Goal: Task Accomplishment & Management: Use online tool/utility

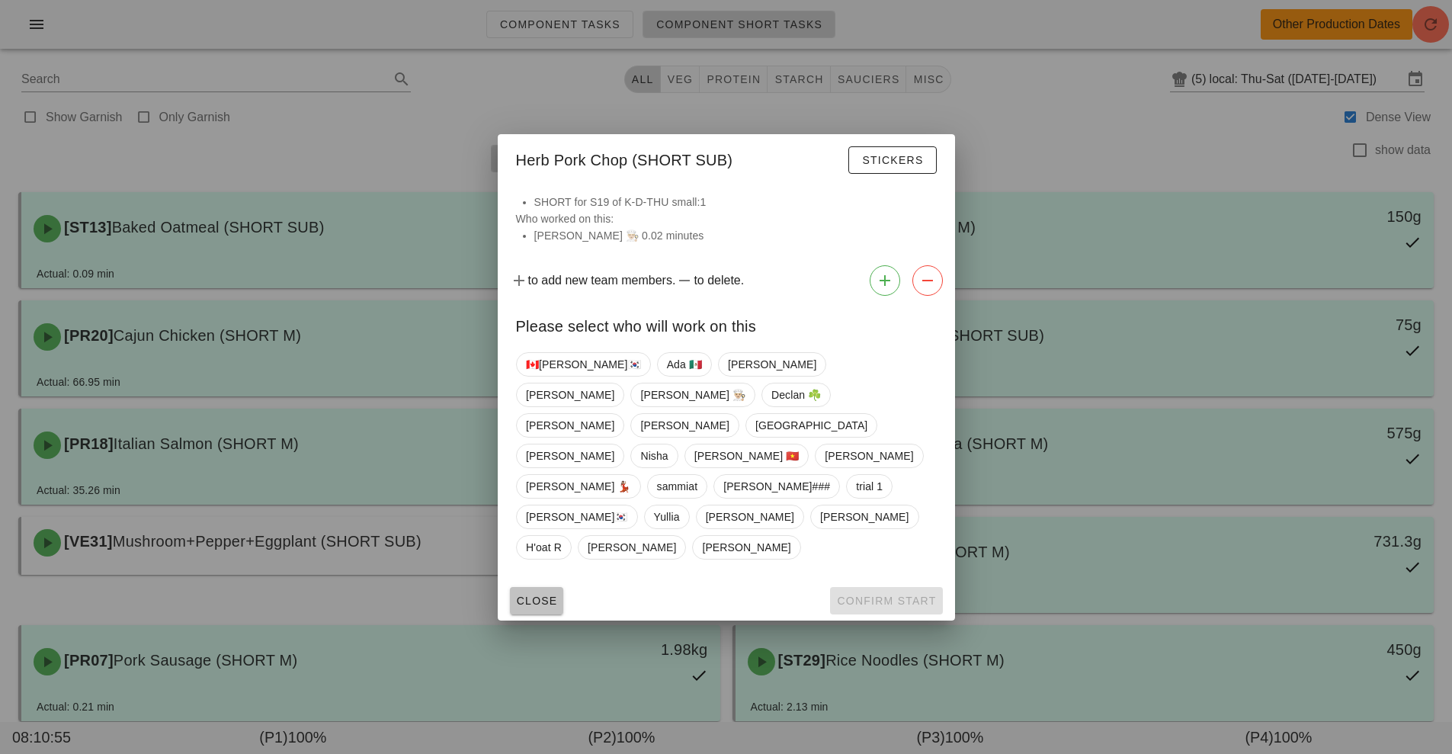
click at [541, 594] on span "Close" at bounding box center [537, 600] width 42 height 12
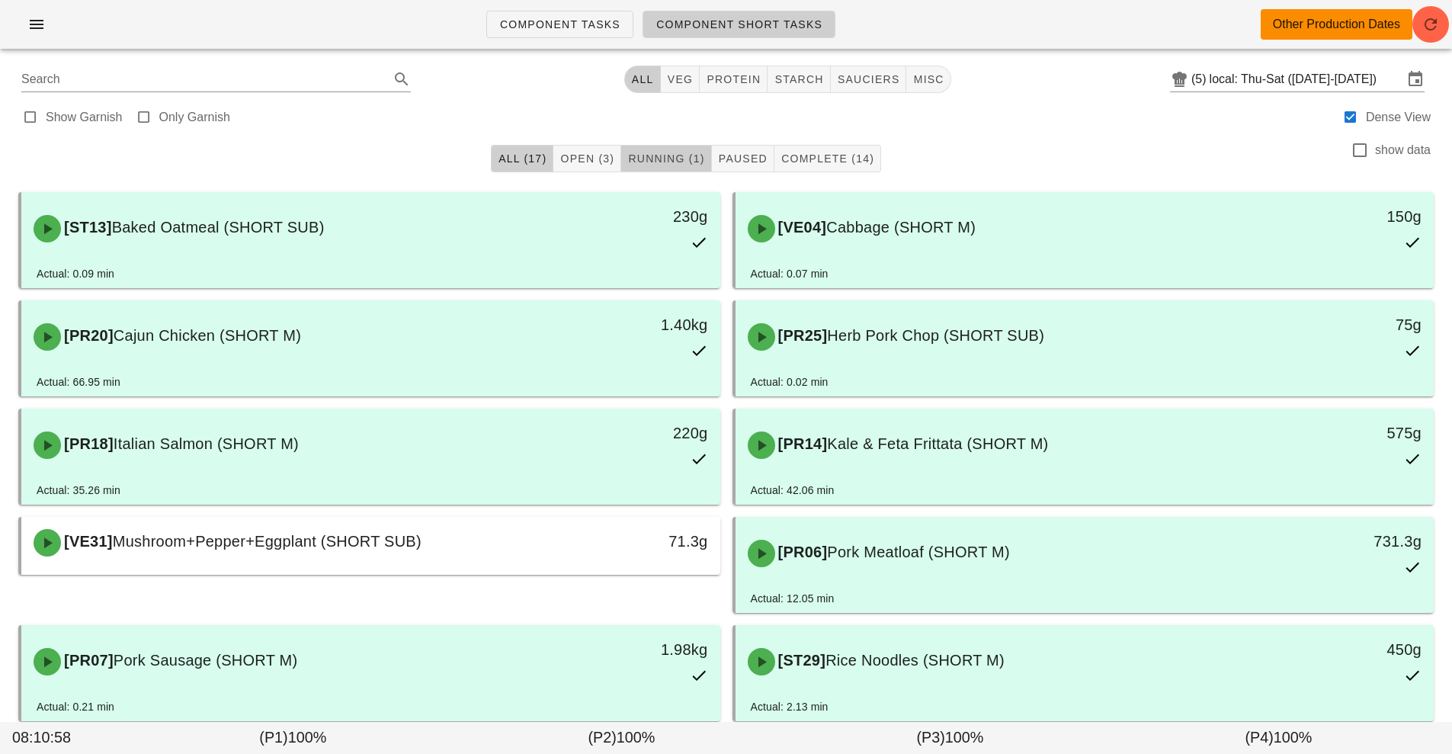
click at [658, 145] on button "Running (1)" at bounding box center [666, 158] width 90 height 27
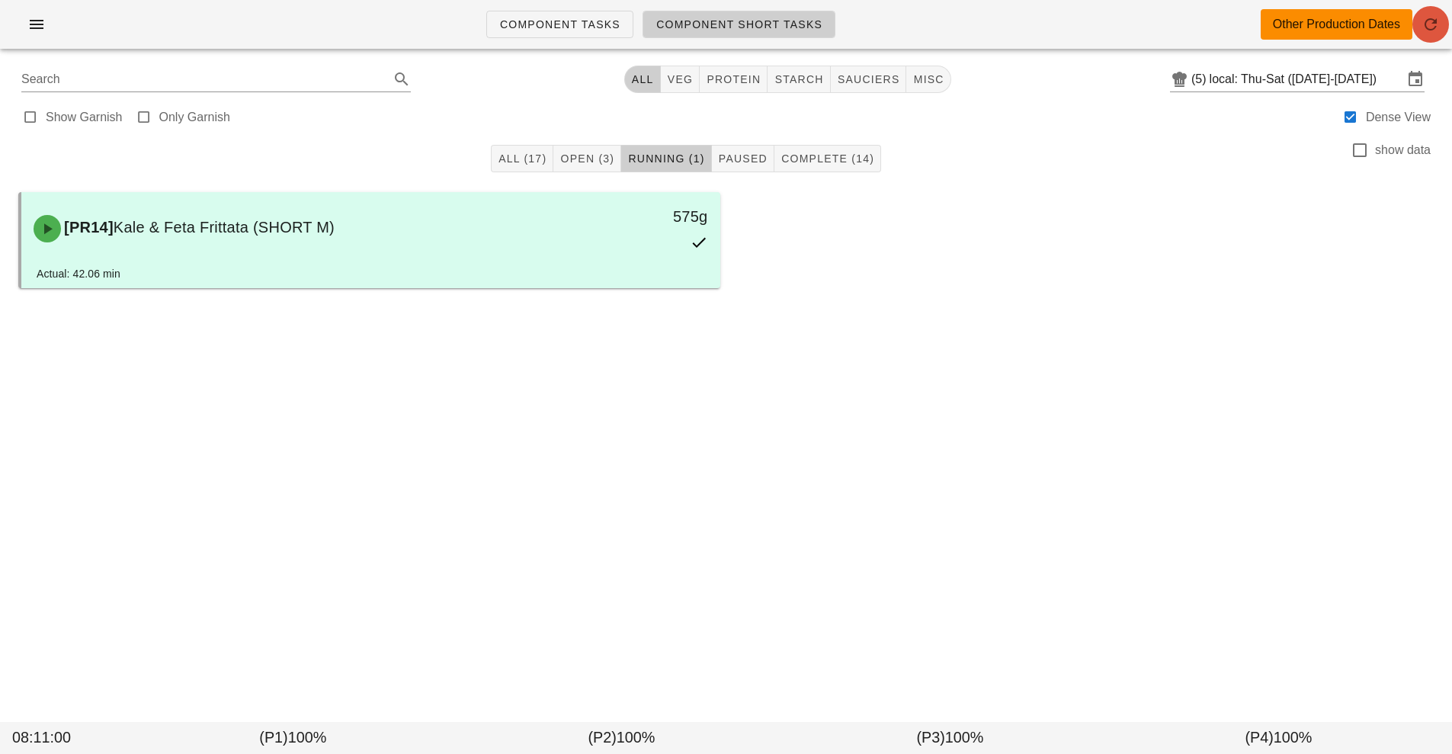
click at [1432, 21] on icon "button" at bounding box center [1430, 24] width 18 height 18
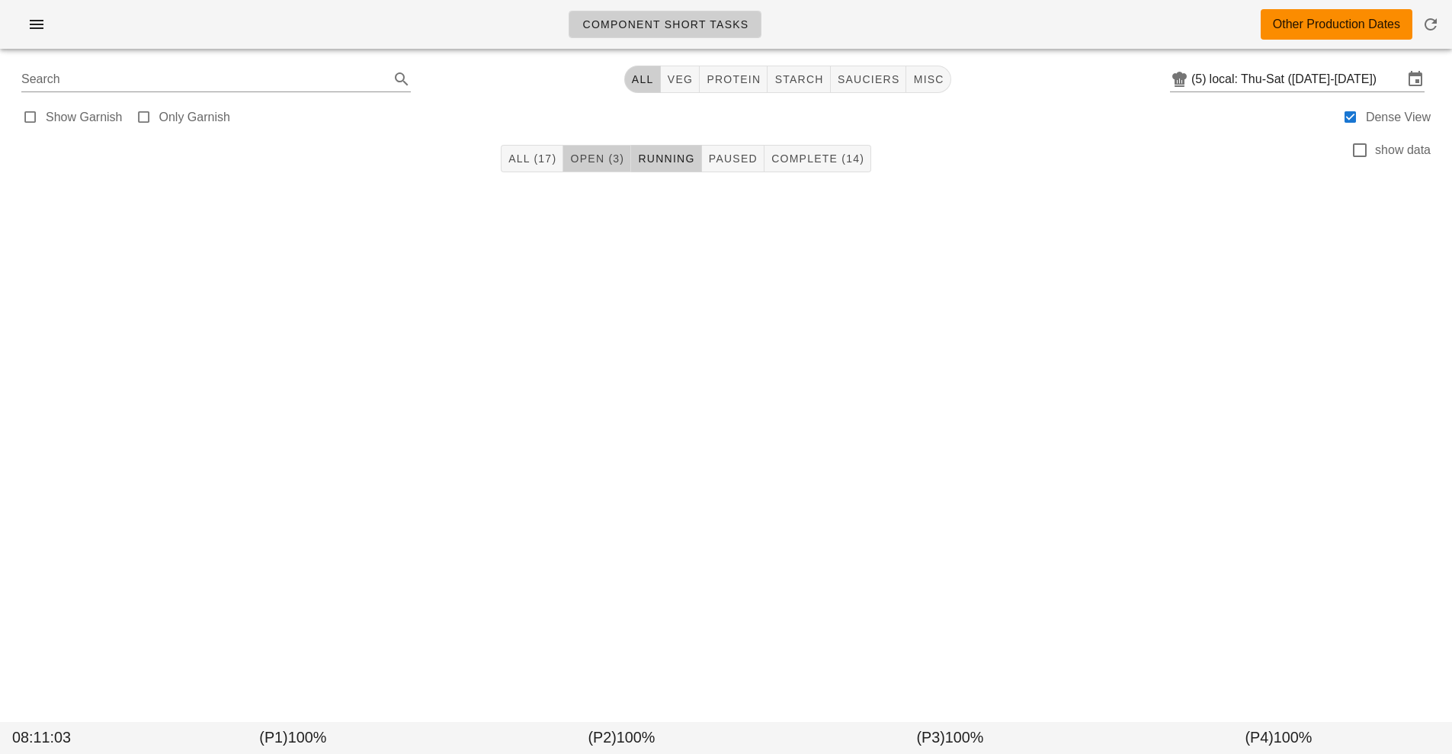
click at [588, 161] on span "Open (3)" at bounding box center [596, 158] width 55 height 12
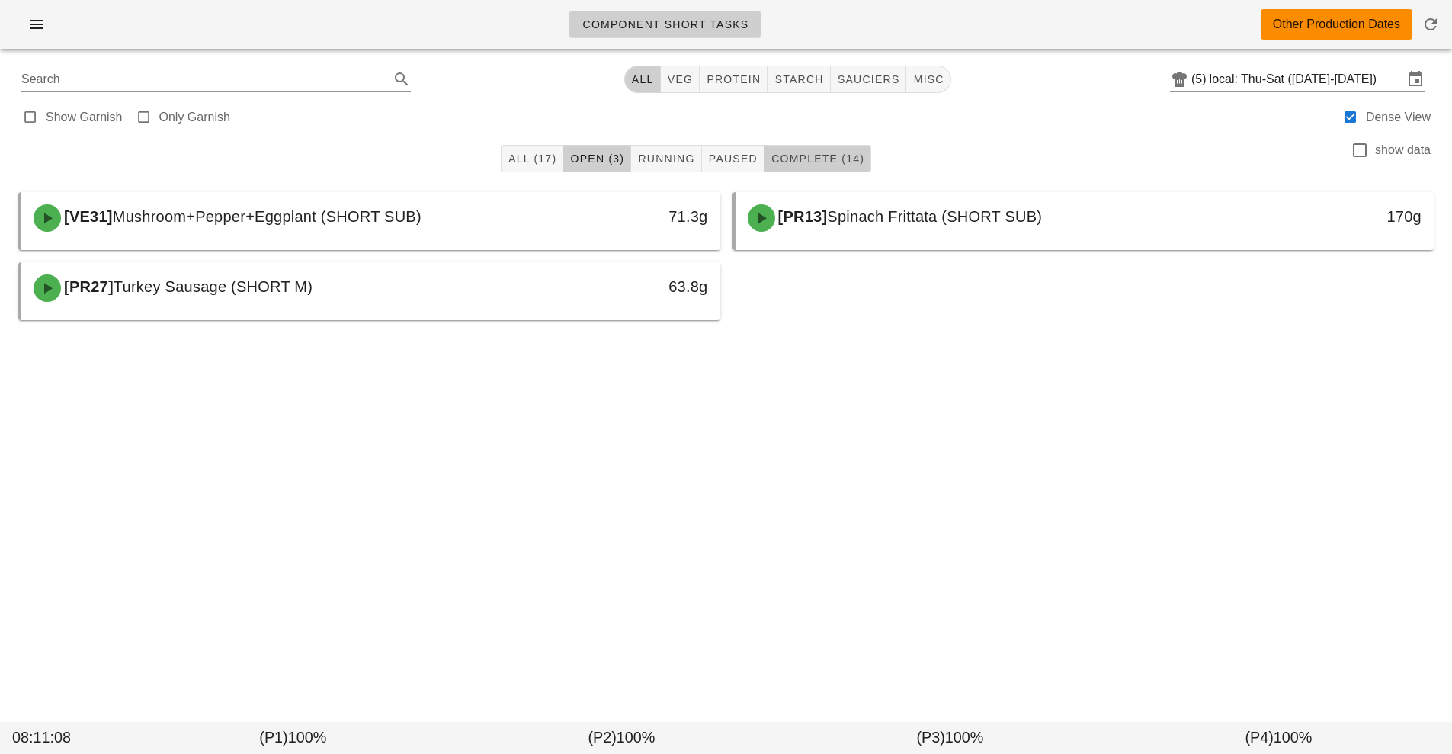
click at [812, 162] on span "Complete (14)" at bounding box center [817, 158] width 94 height 12
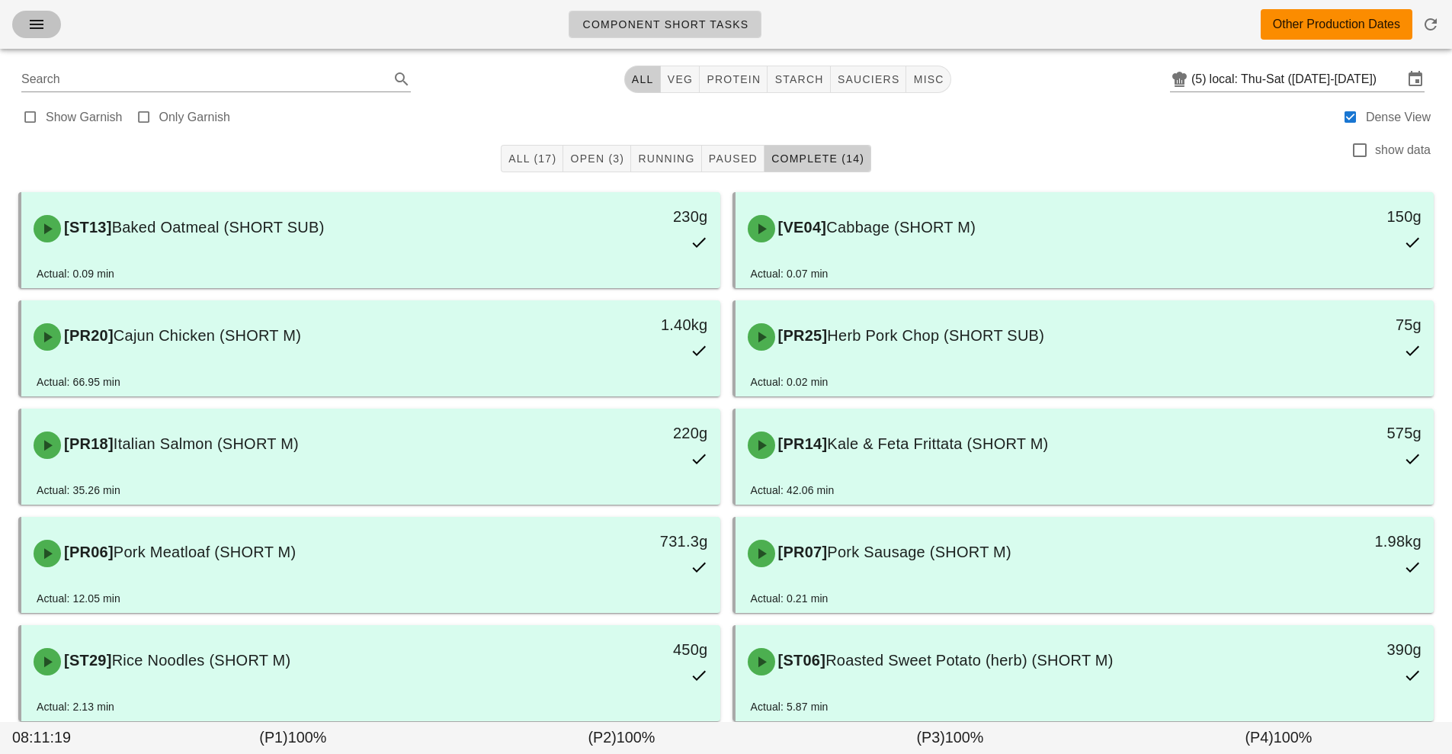
click at [30, 37] on button "button" at bounding box center [36, 24] width 49 height 27
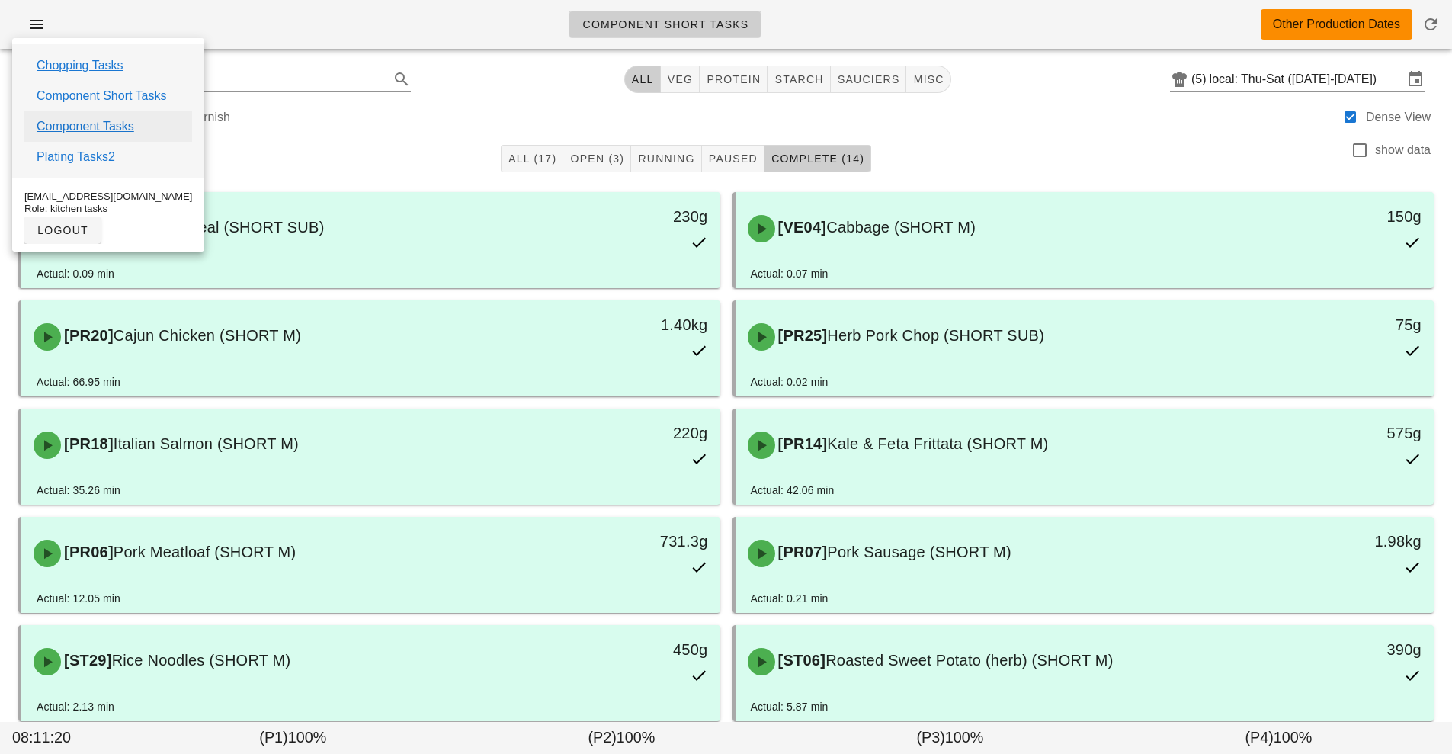
click at [83, 127] on link "Component Tasks" at bounding box center [86, 126] width 98 height 18
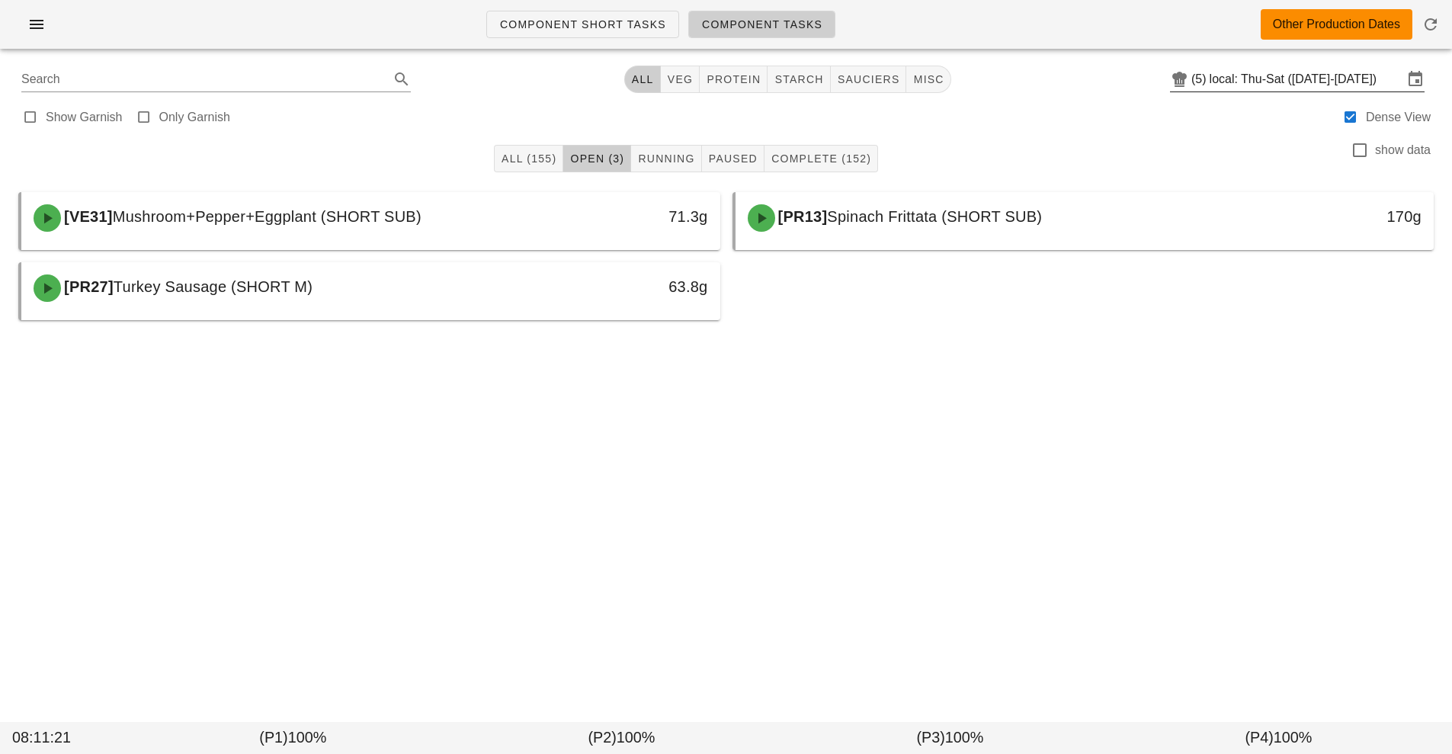
click at [1304, 84] on input "local: Thu-Sat ([DATE]-[DATE])" at bounding box center [1306, 79] width 194 height 24
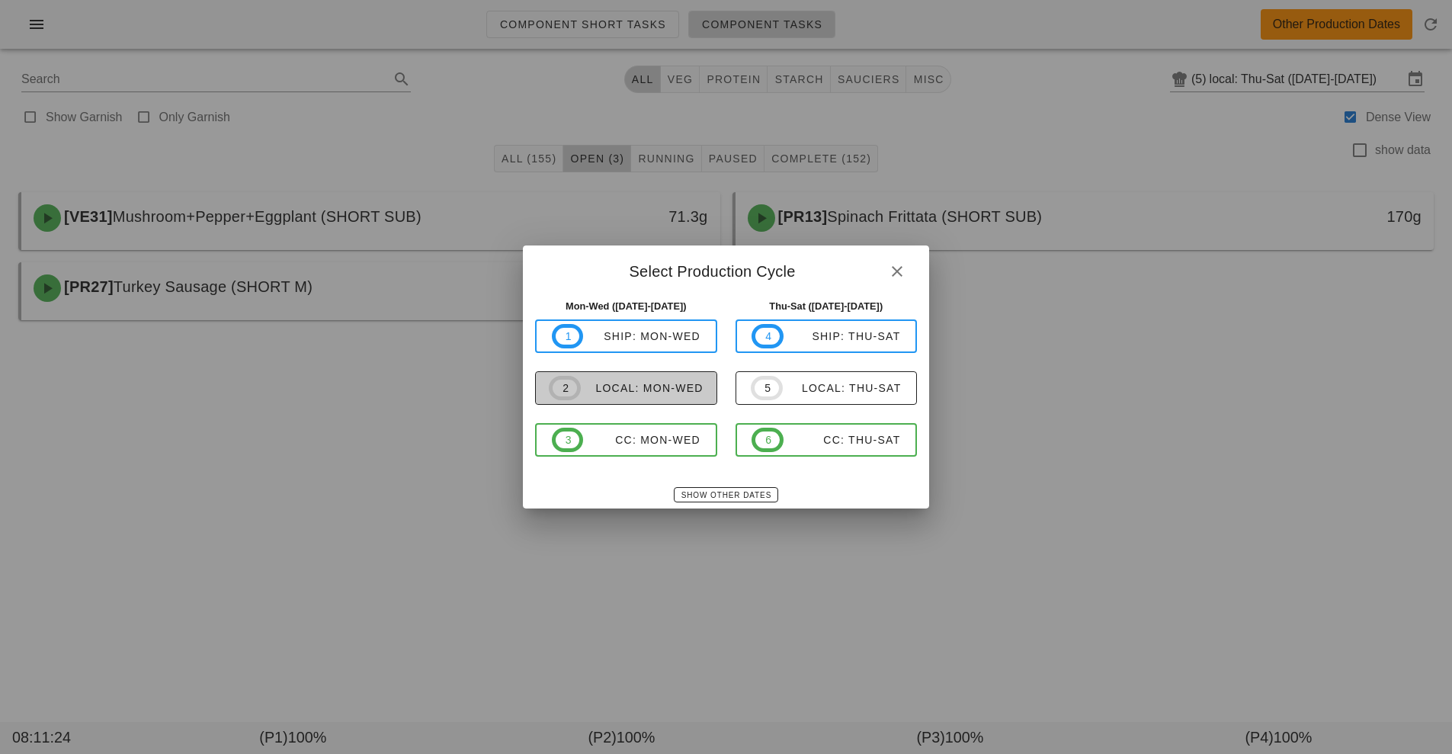
click at [674, 392] on div "local: Mon-Wed" at bounding box center [642, 388] width 123 height 12
type input "local: Mon-Wed (Sep 29-Oct 1)"
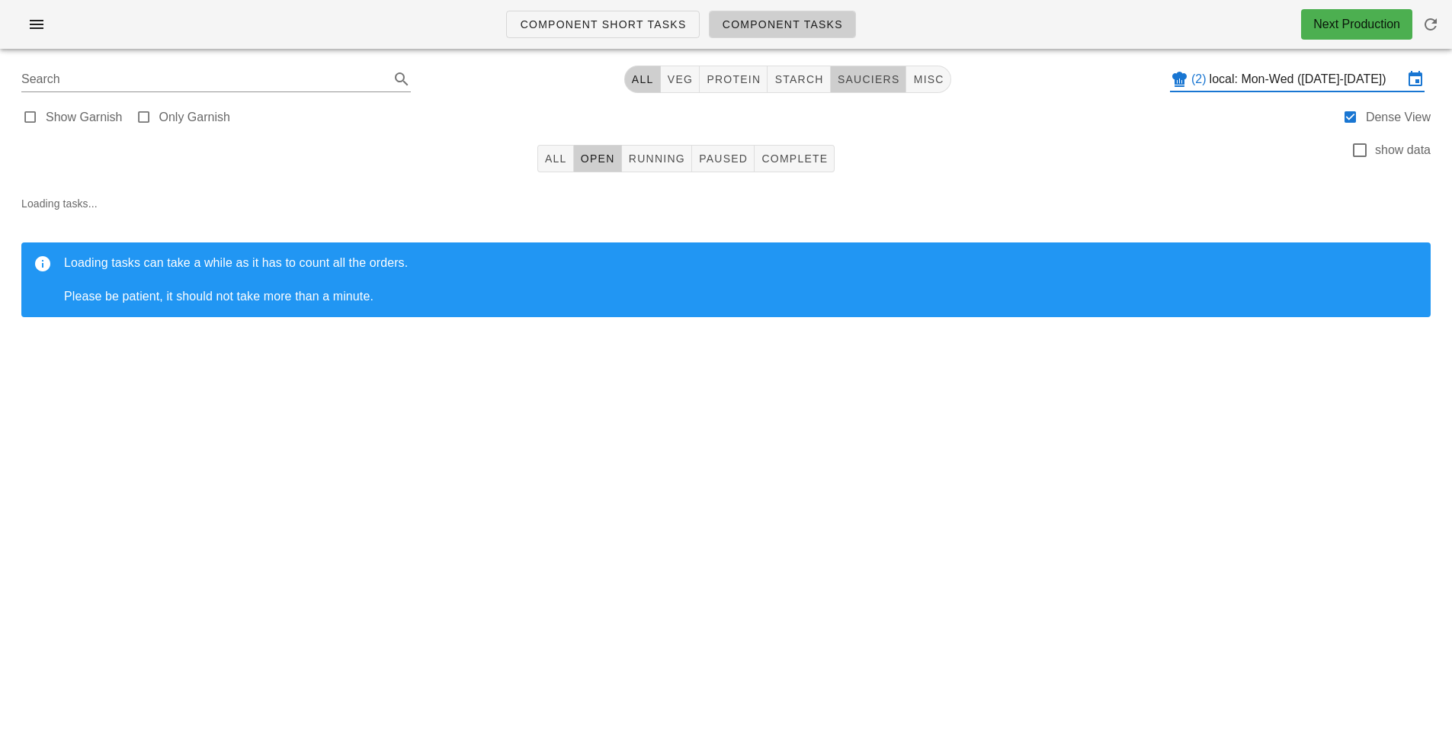
click at [872, 76] on span "sauciers" at bounding box center [868, 79] width 63 height 12
type input "team:sauciers"
click at [658, 162] on span "Running" at bounding box center [656, 158] width 57 height 12
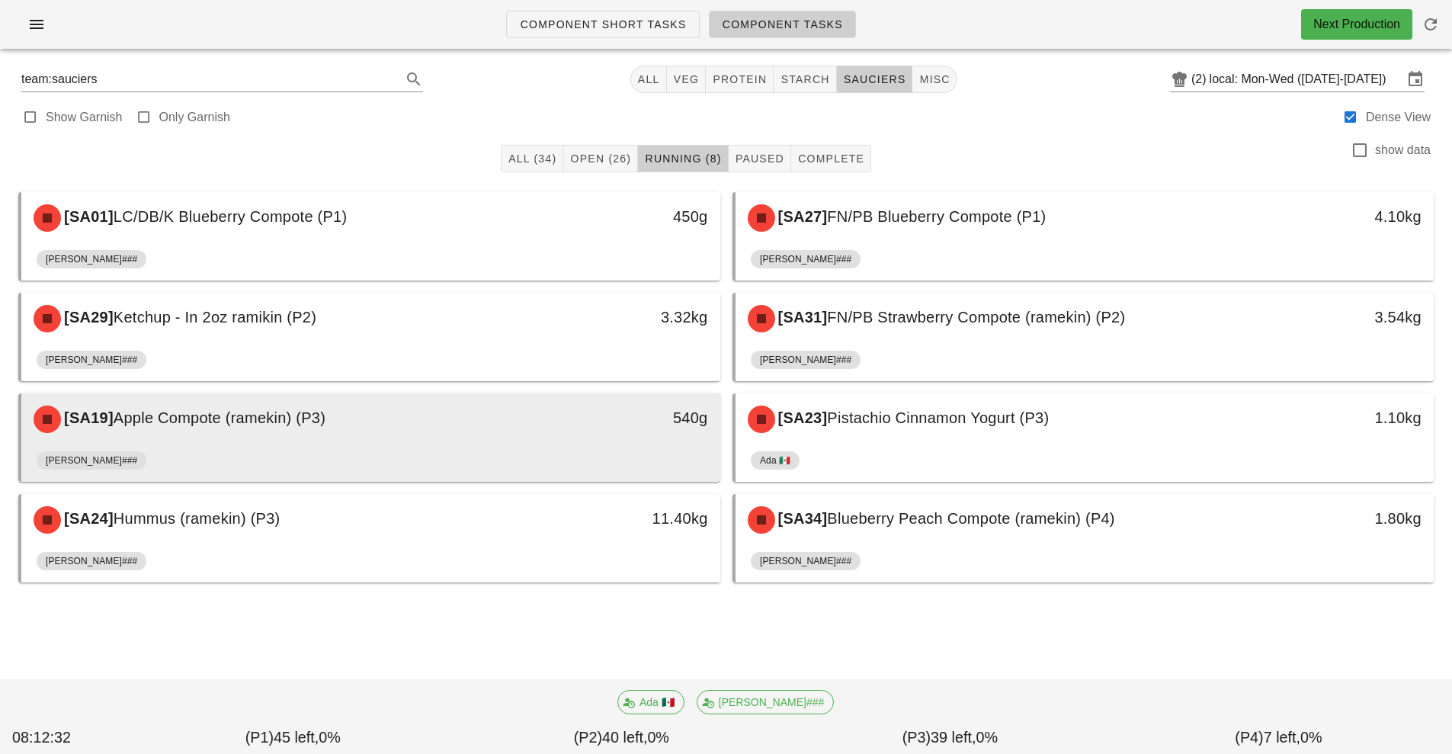
click at [575, 448] on div "[PERSON_NAME]###" at bounding box center [371, 463] width 668 height 37
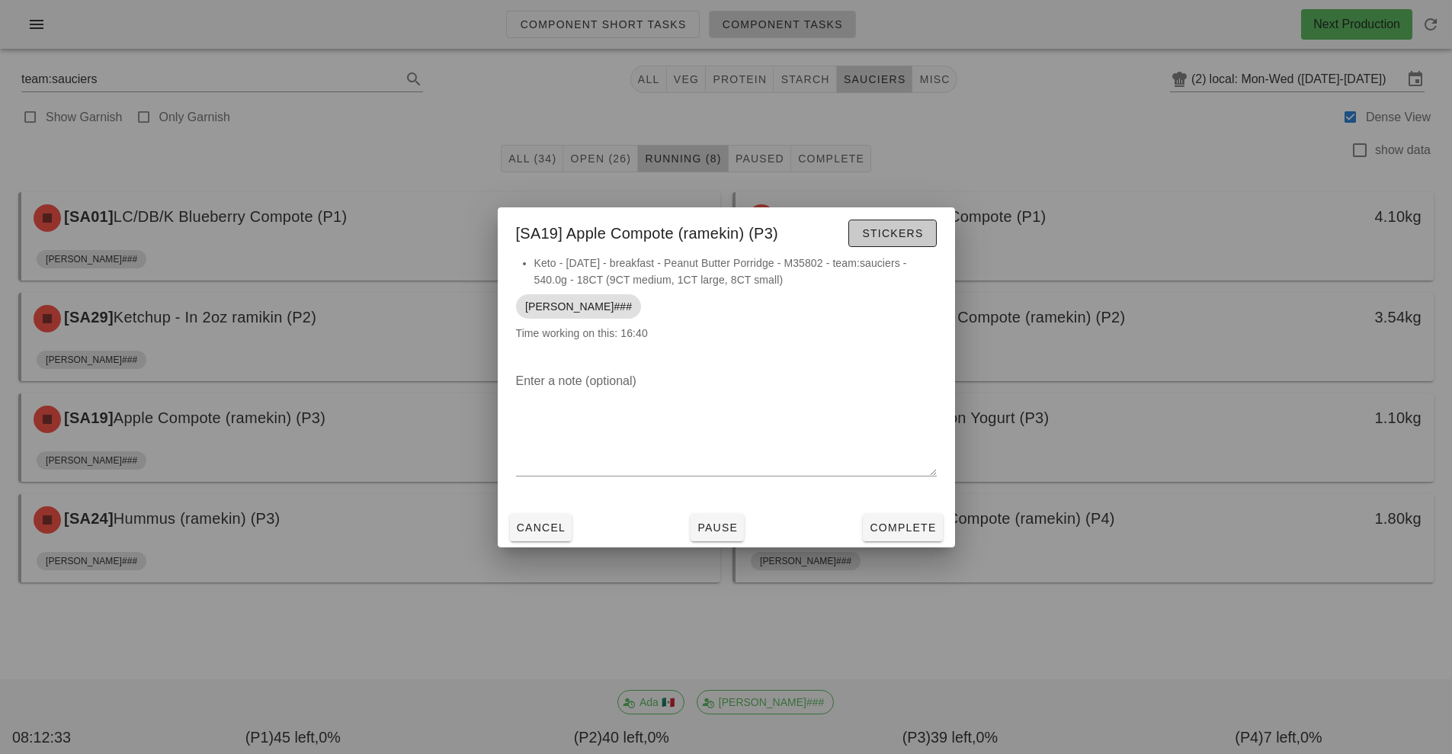
click at [889, 243] on button "Stickers" at bounding box center [892, 232] width 88 height 27
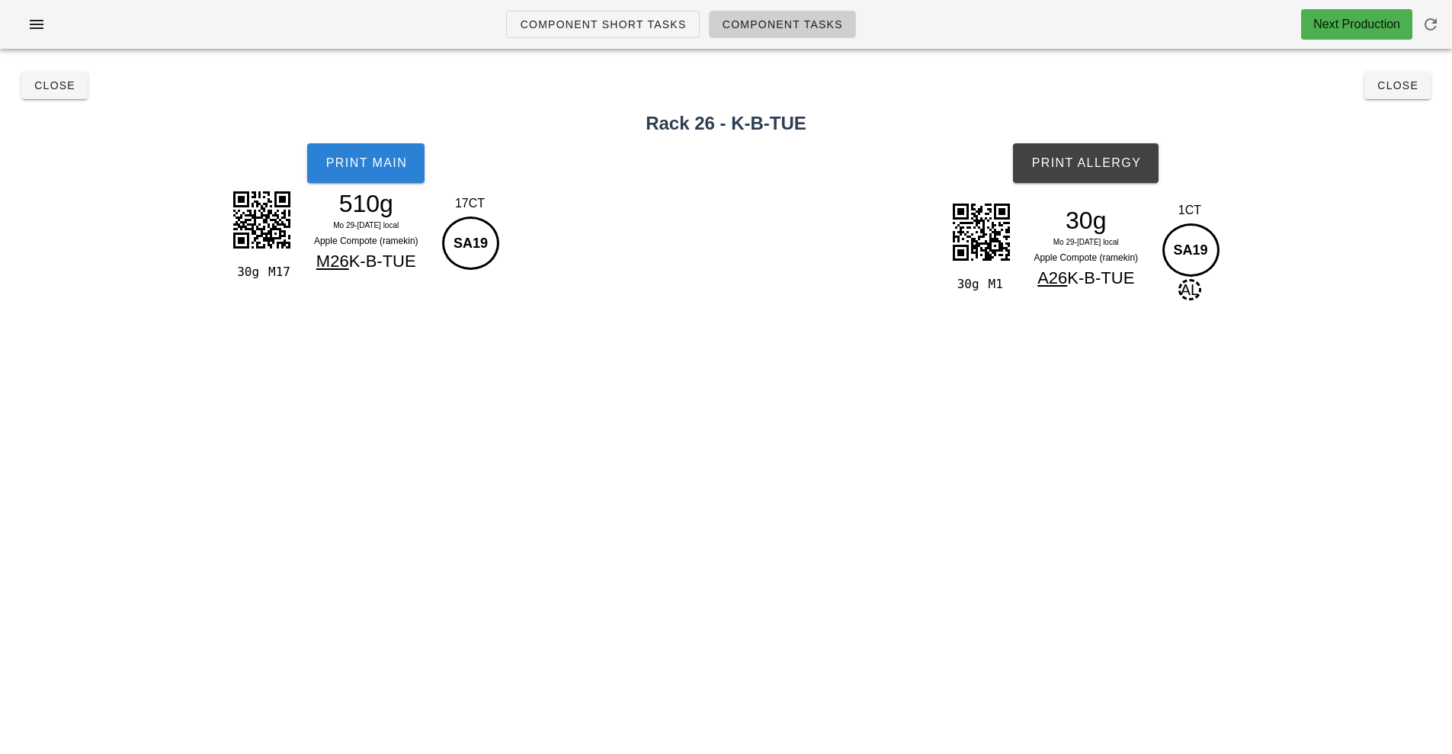
click at [361, 171] on button "Print Main" at bounding box center [365, 163] width 117 height 40
click at [1090, 172] on button "Print Allergy" at bounding box center [1086, 163] width 146 height 40
click at [60, 97] on button "Close" at bounding box center [54, 85] width 66 height 27
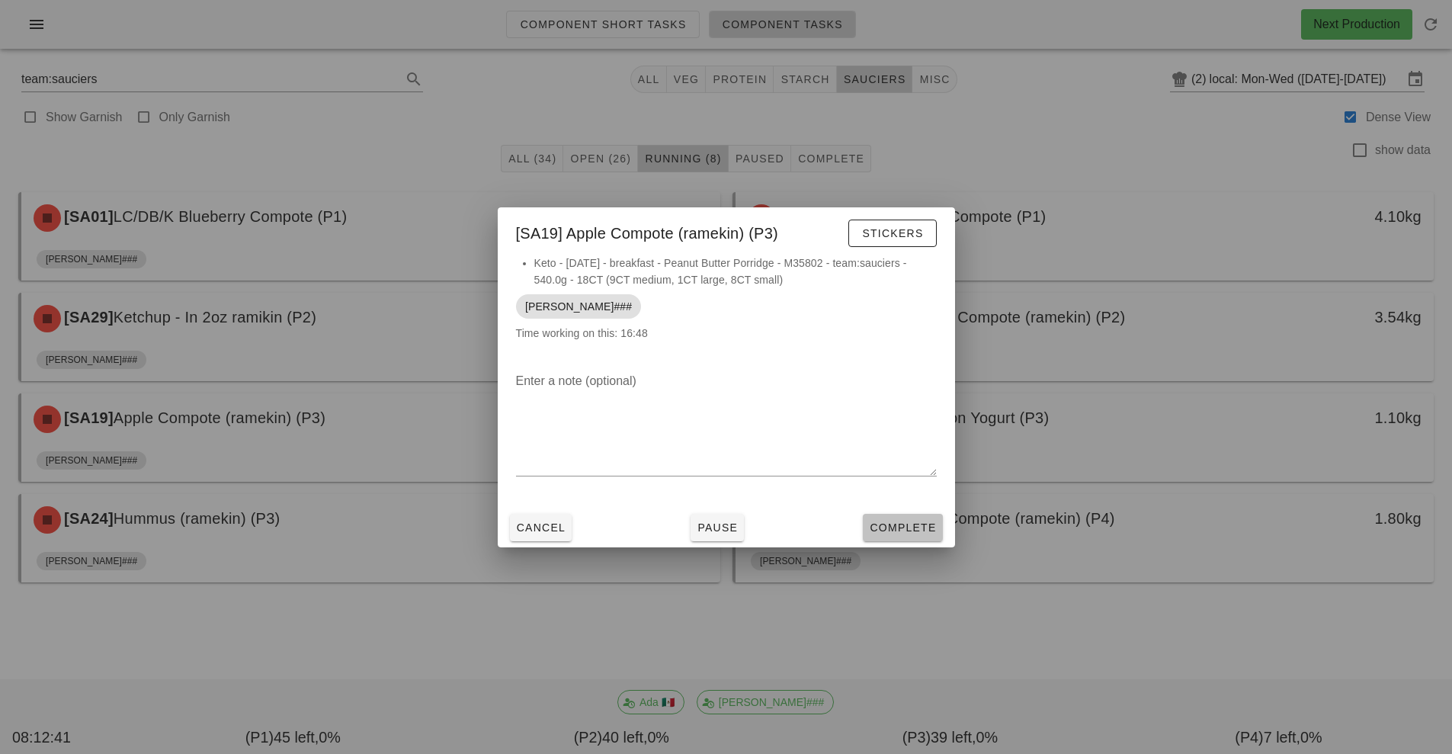
click at [900, 530] on span "Complete" at bounding box center [902, 527] width 67 height 12
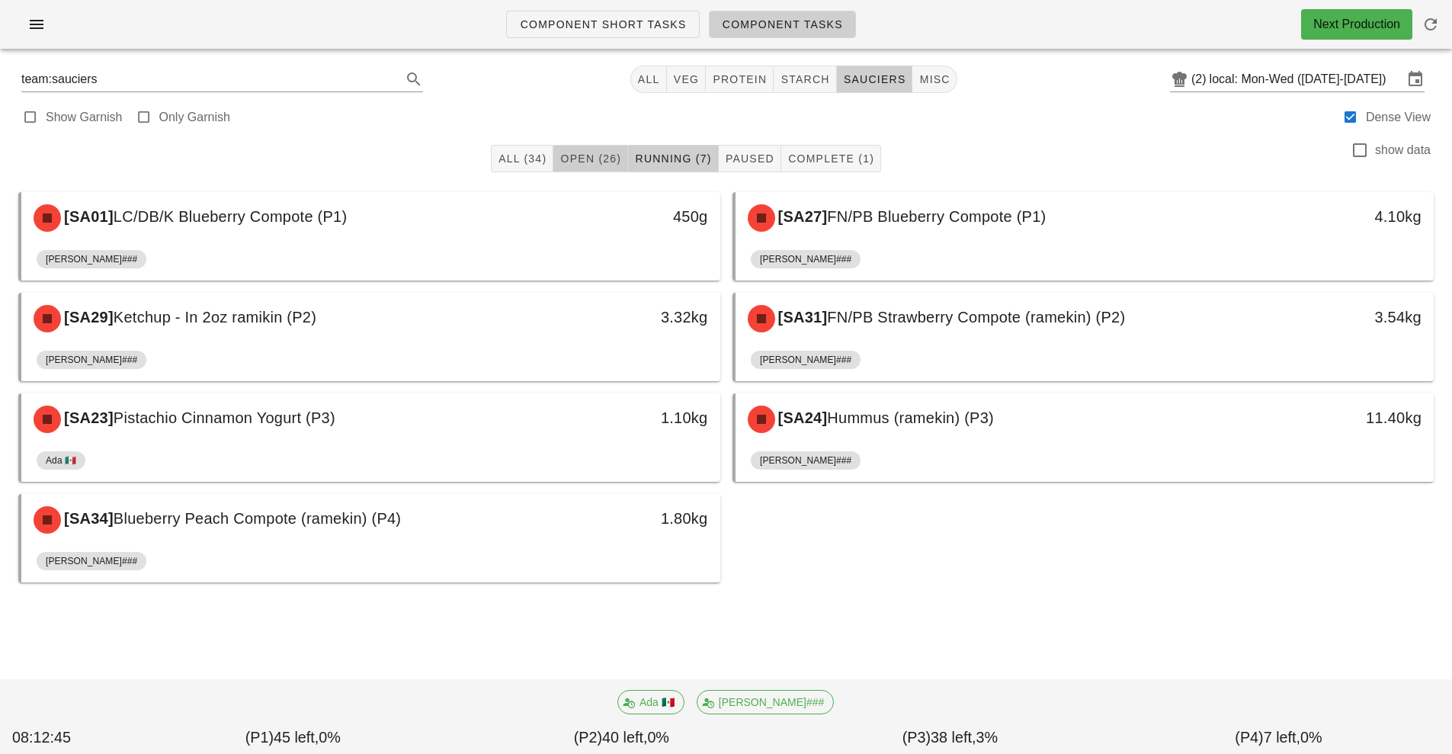
click at [591, 166] on button "Open (26)" at bounding box center [590, 158] width 75 height 27
